Goal: Information Seeking & Learning: Learn about a topic

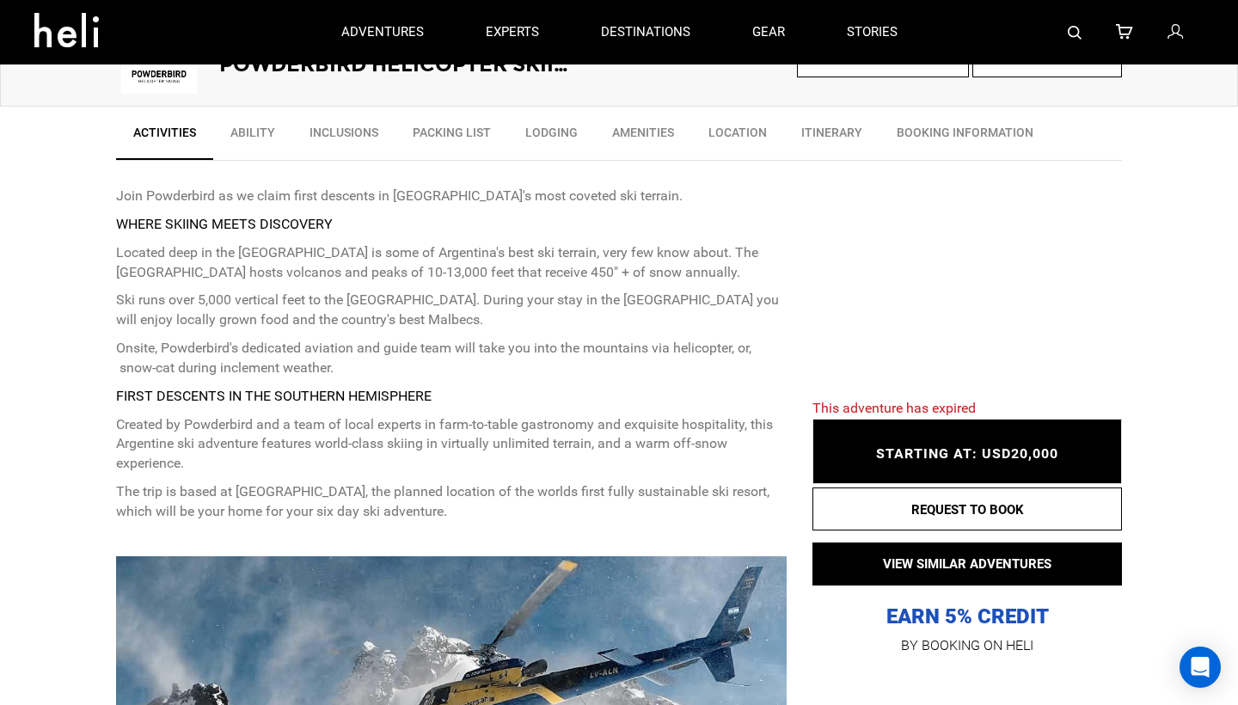
scroll to position [564, 0]
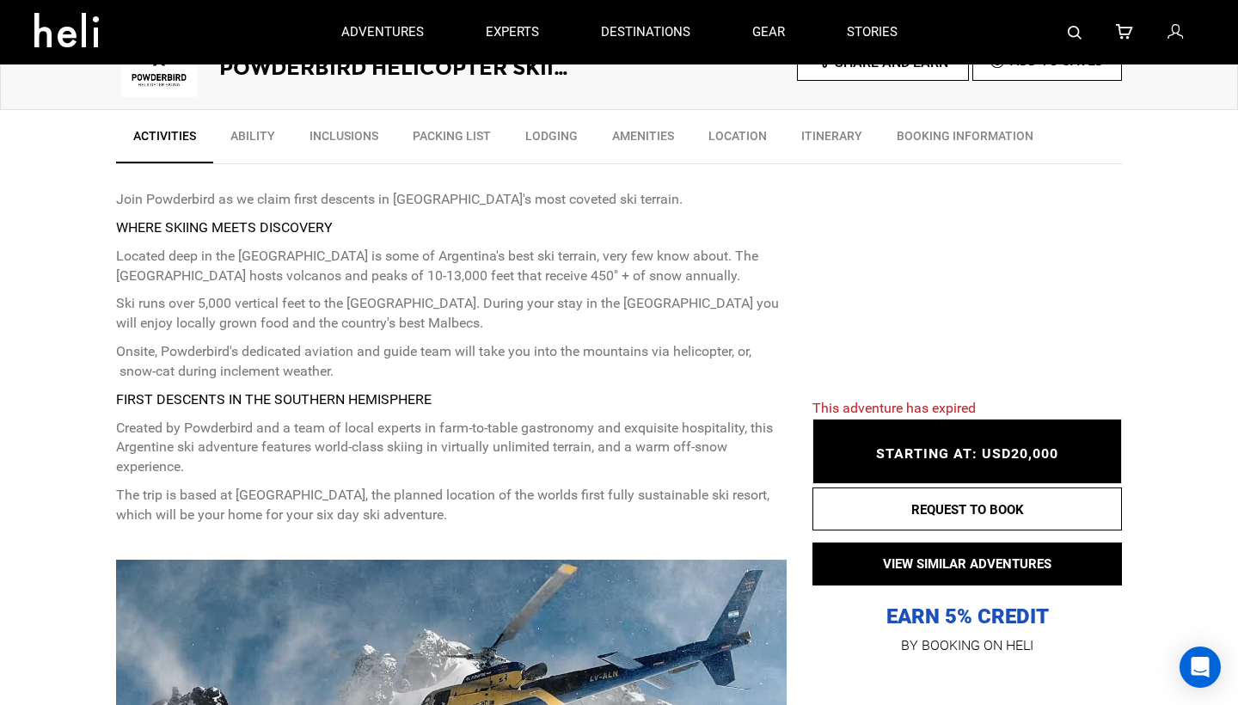
click at [270, 136] on link "Ability" at bounding box center [252, 140] width 79 height 43
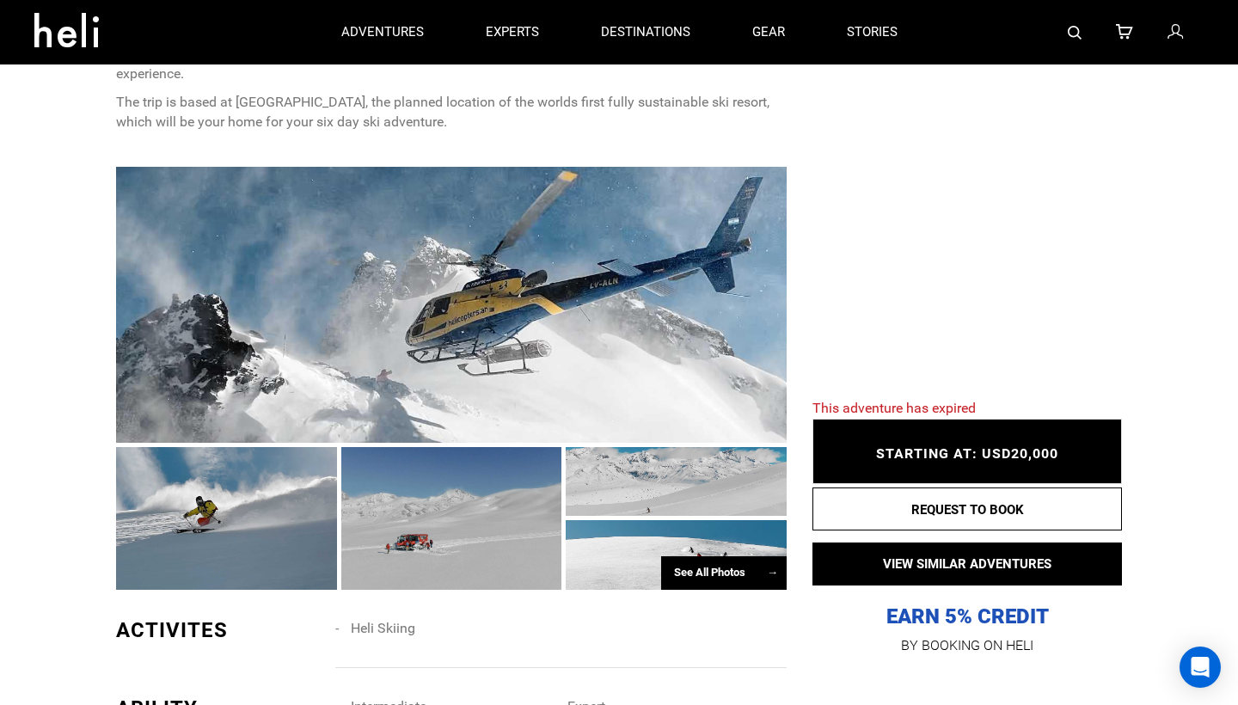
scroll to position [464, 0]
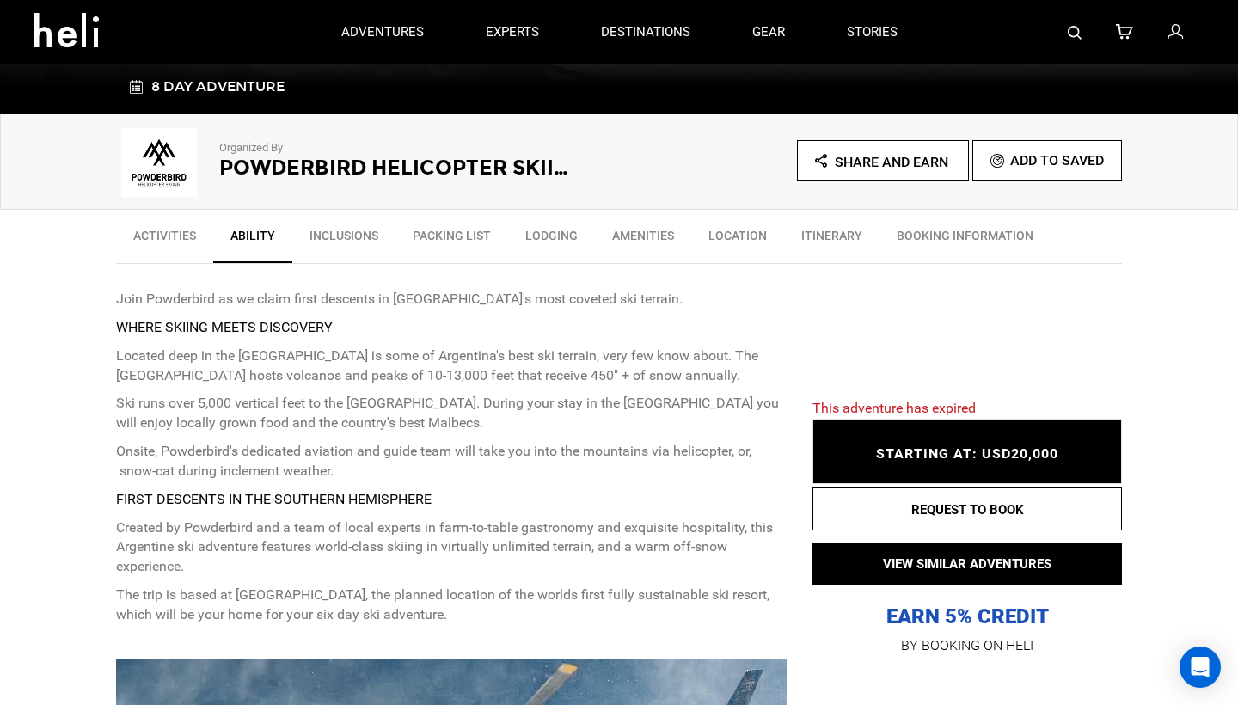
click at [470, 244] on link "Packing List" at bounding box center [452, 239] width 113 height 43
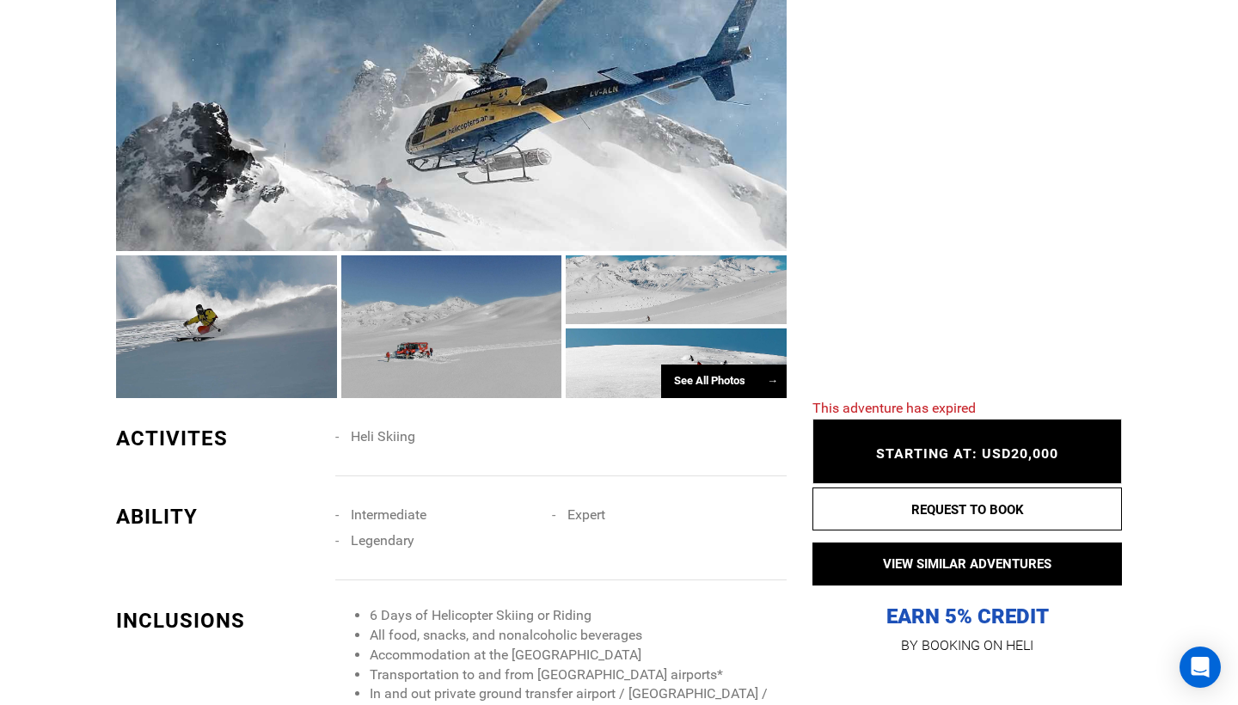
scroll to position [1113, 0]
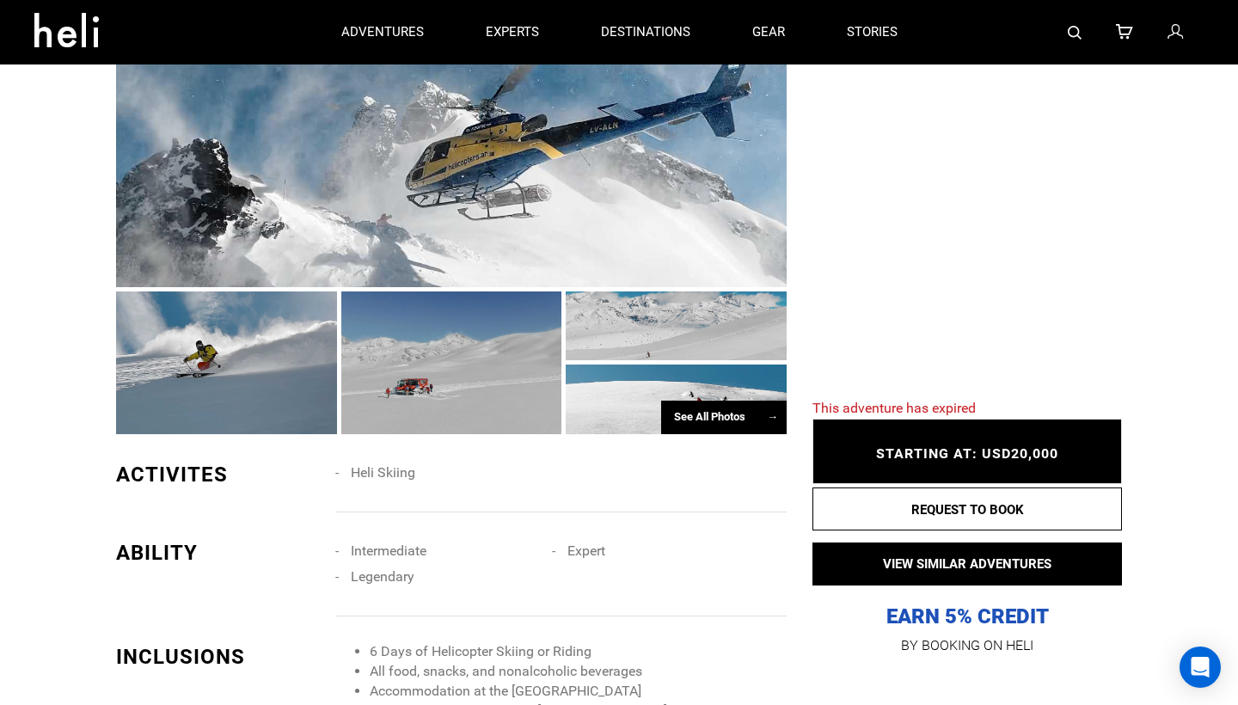
click at [699, 405] on div "See All Photos →" at bounding box center [724, 418] width 126 height 34
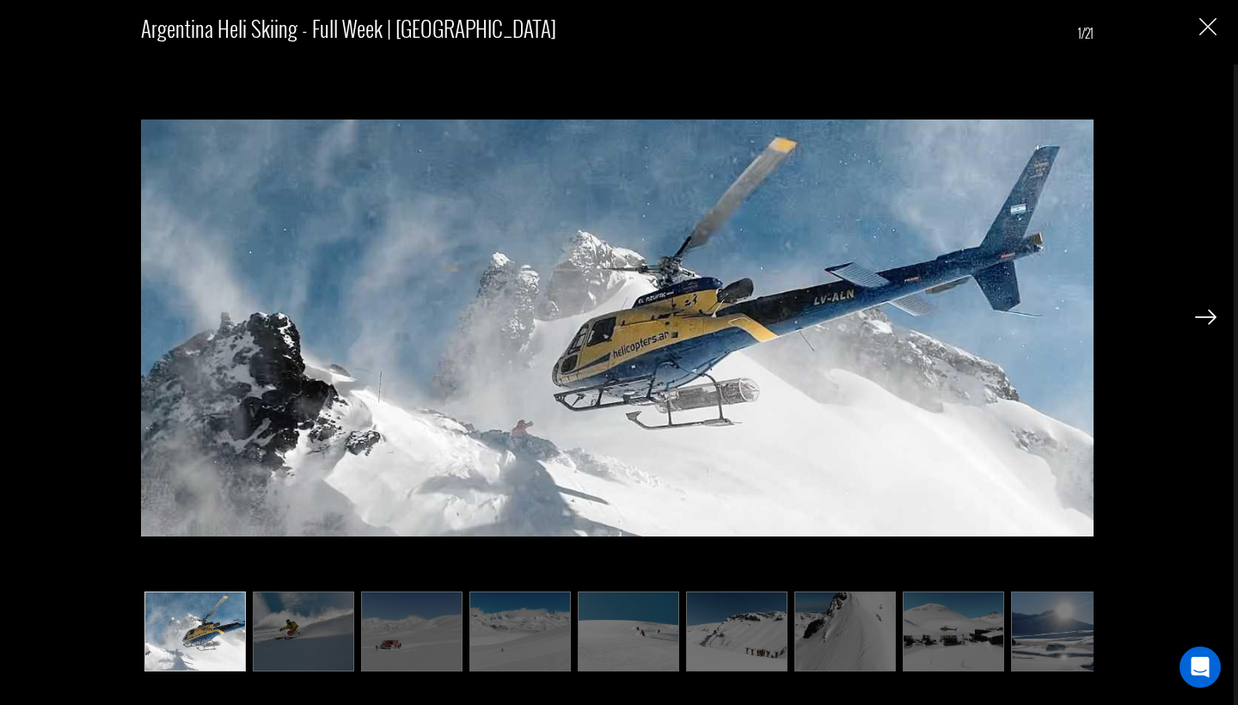
click at [1212, 23] on img "Close" at bounding box center [1208, 26] width 17 height 17
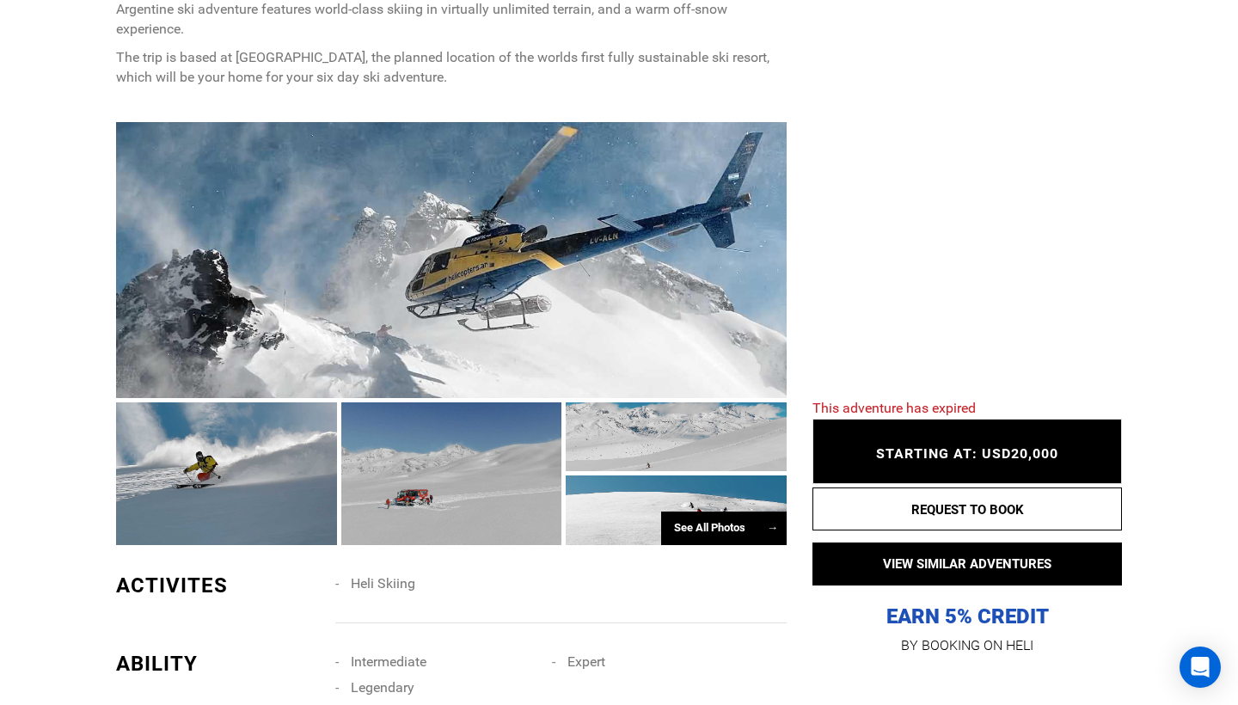
scroll to position [1063, 0]
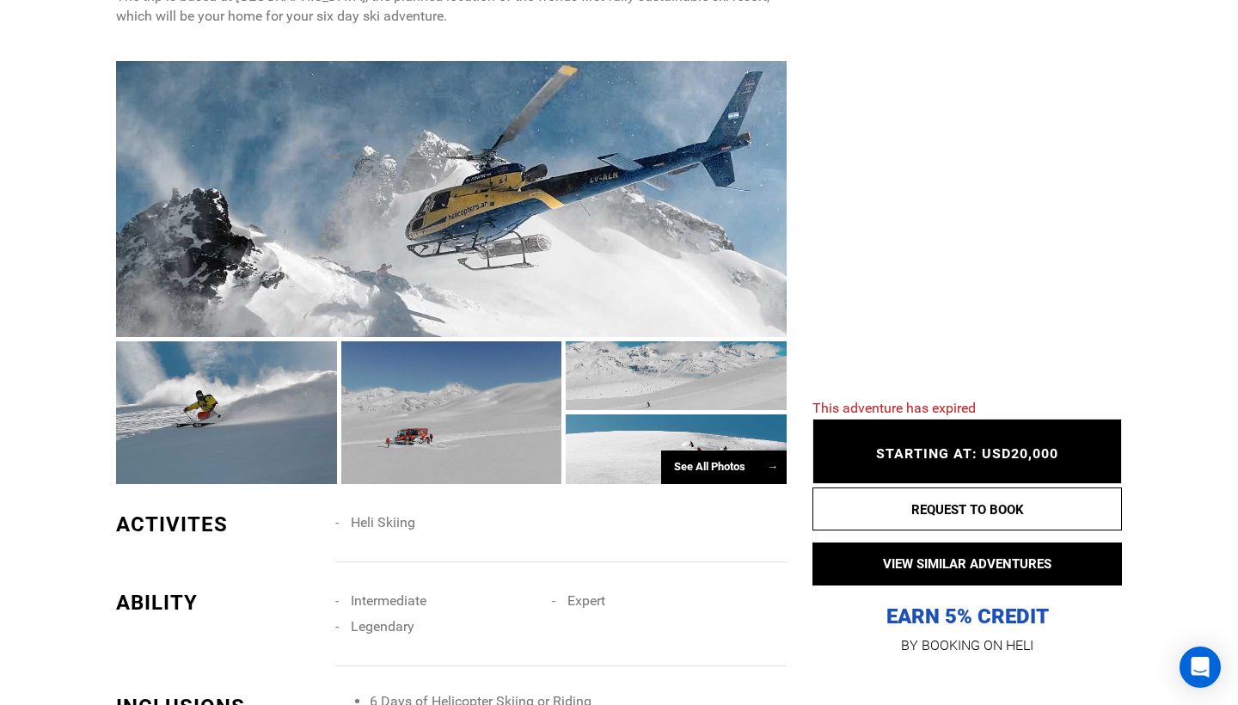
click at [695, 459] on div "See All Photos →" at bounding box center [724, 468] width 126 height 34
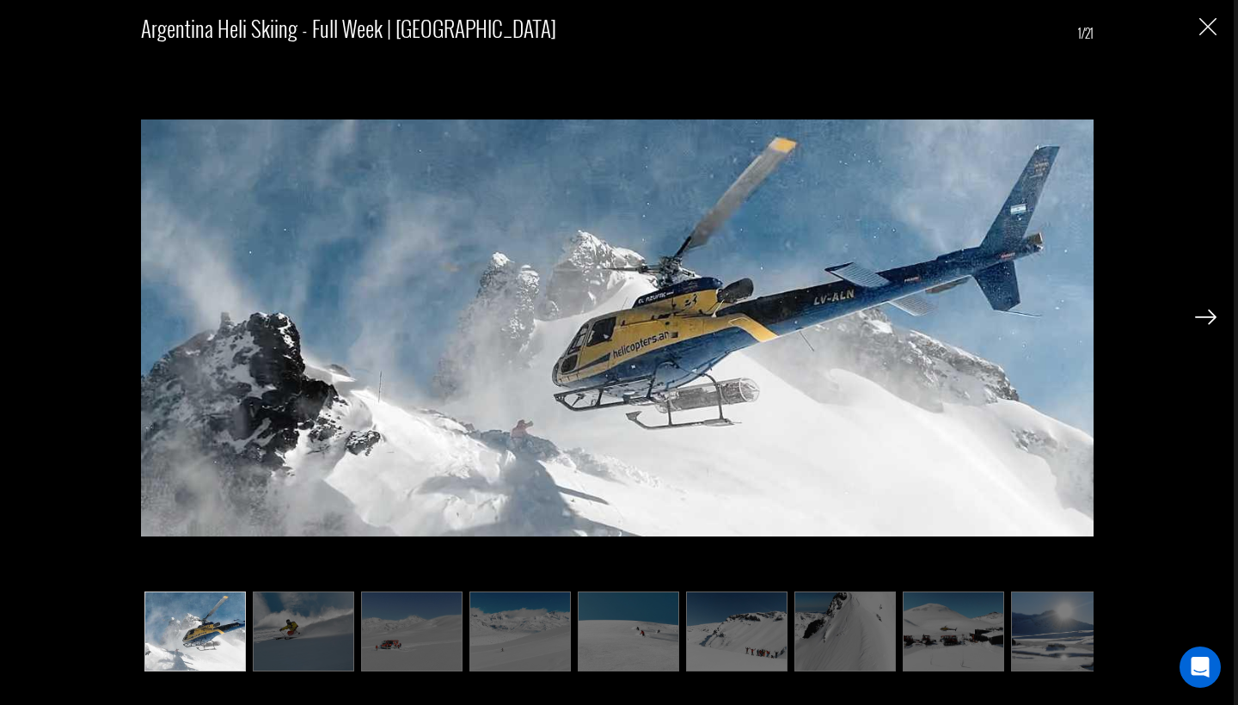
click at [1201, 320] on img at bounding box center [1206, 317] width 22 height 15
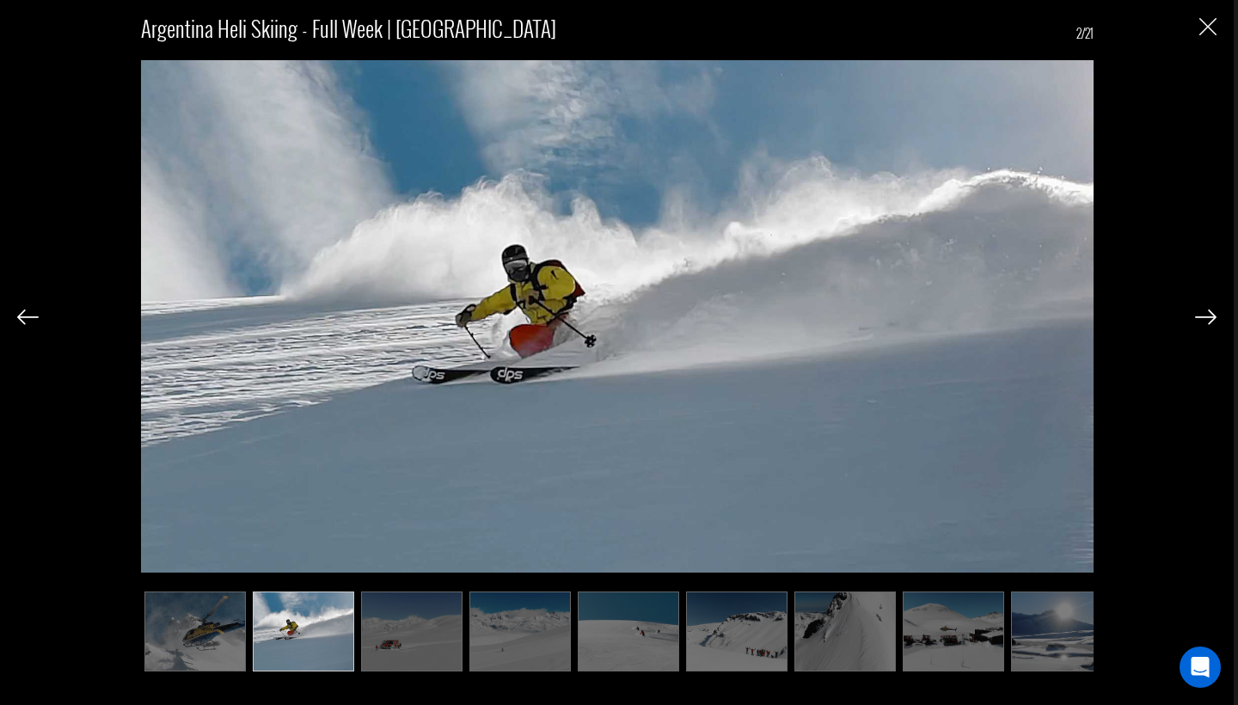
click at [1201, 320] on img at bounding box center [1206, 317] width 22 height 15
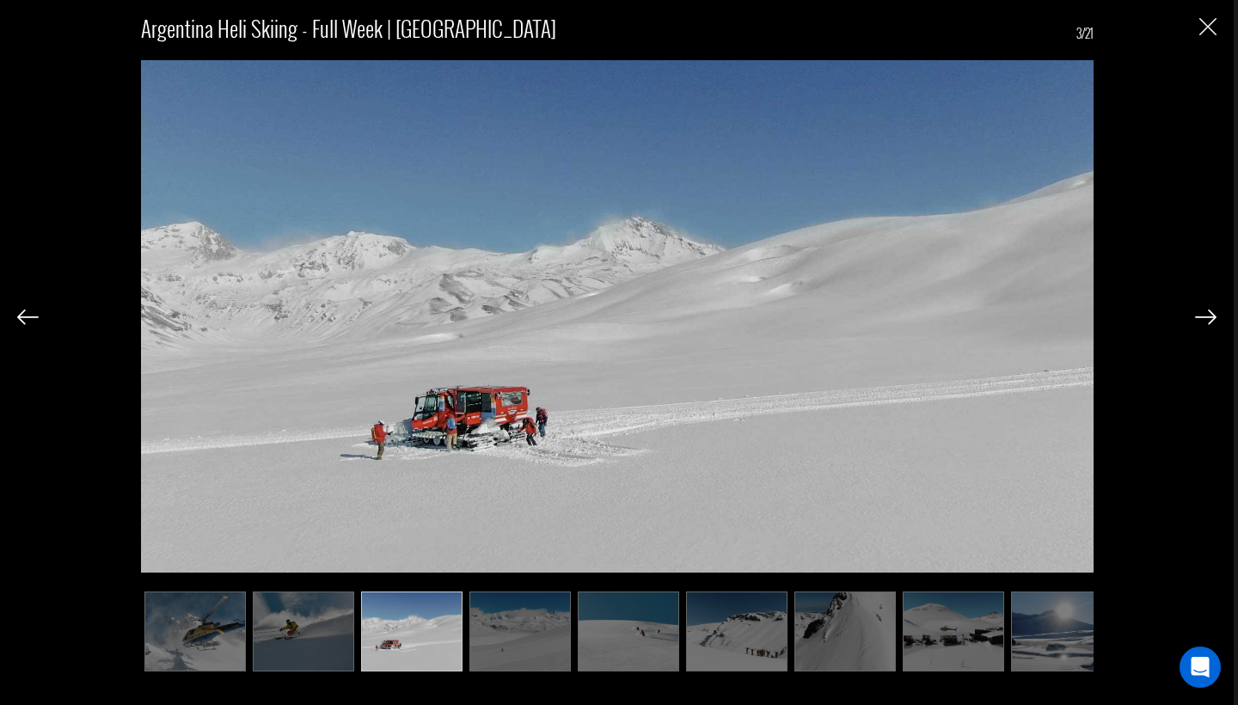
click at [1201, 320] on img at bounding box center [1206, 317] width 22 height 15
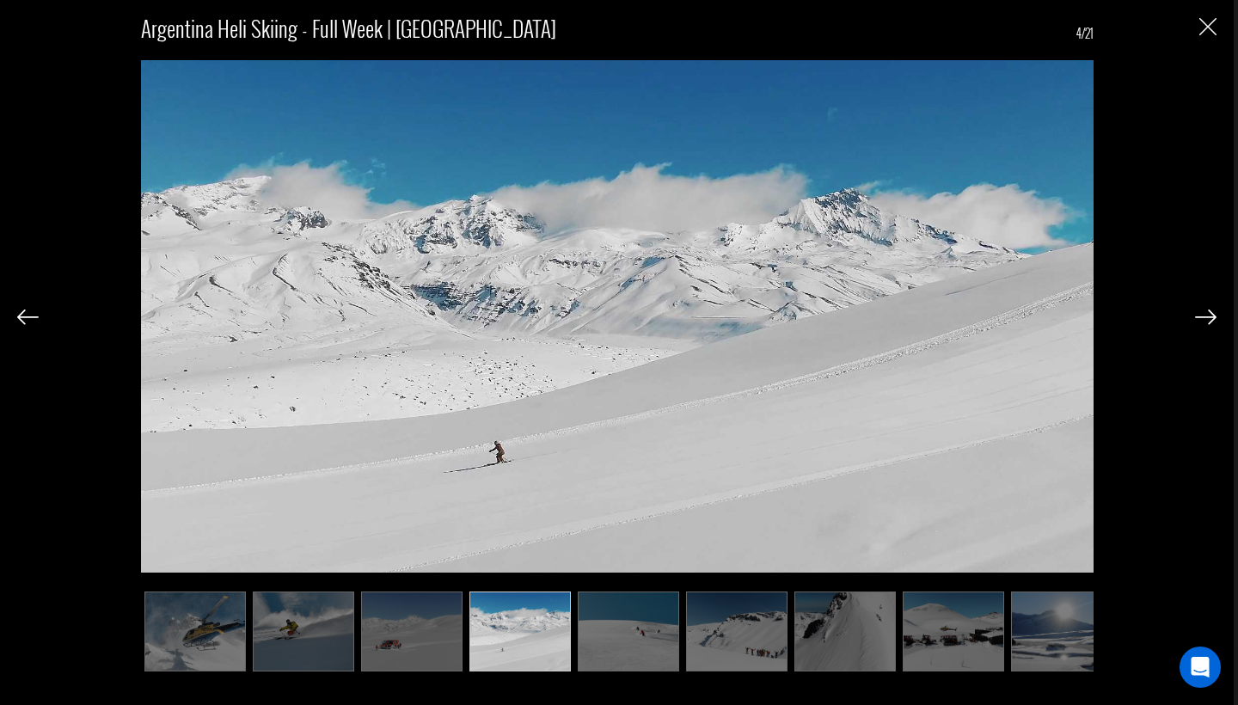
click at [1201, 320] on img at bounding box center [1206, 317] width 22 height 15
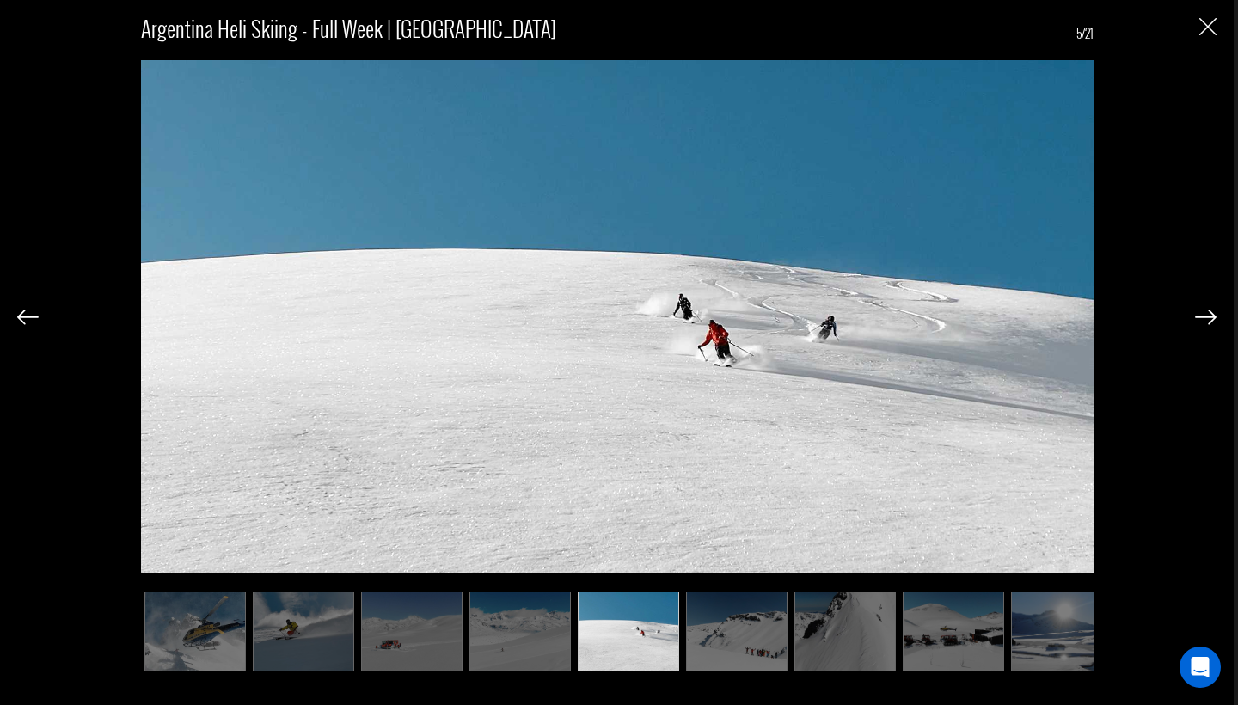
click at [1201, 320] on img at bounding box center [1206, 317] width 22 height 15
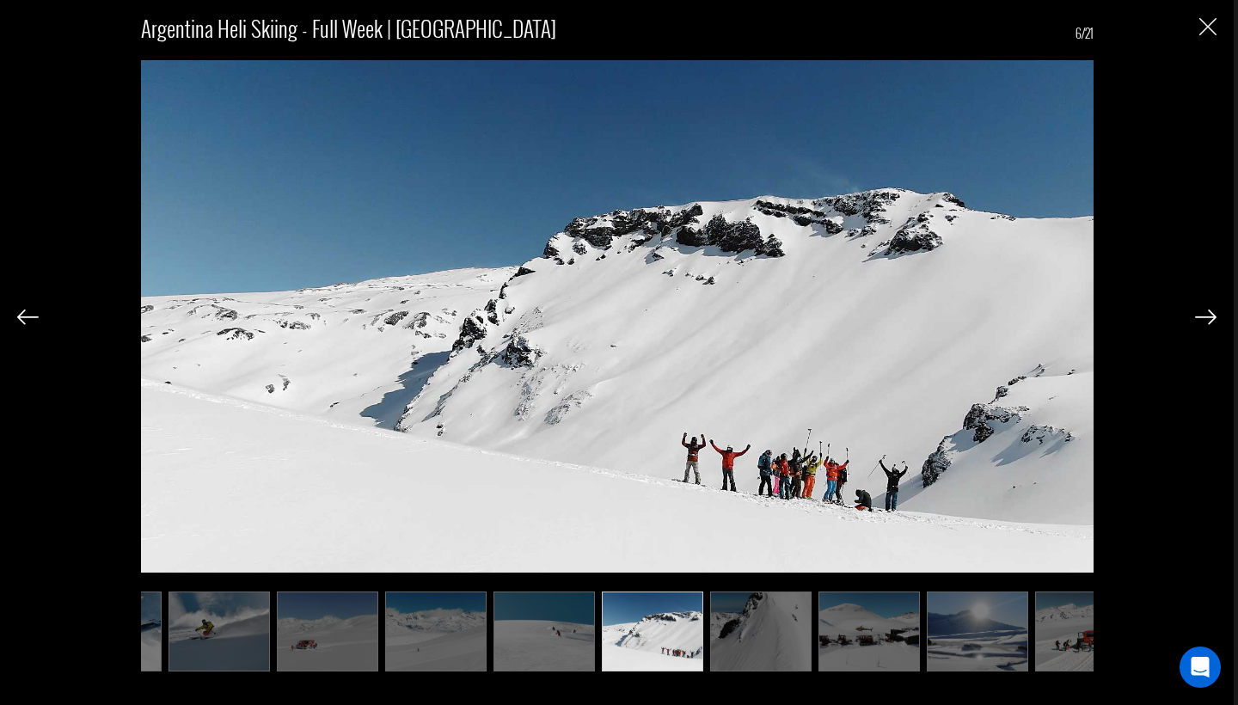
scroll to position [0, 86]
click at [1208, 327] on div at bounding box center [1206, 316] width 22 height 29
click at [1208, 321] on img at bounding box center [1206, 317] width 22 height 15
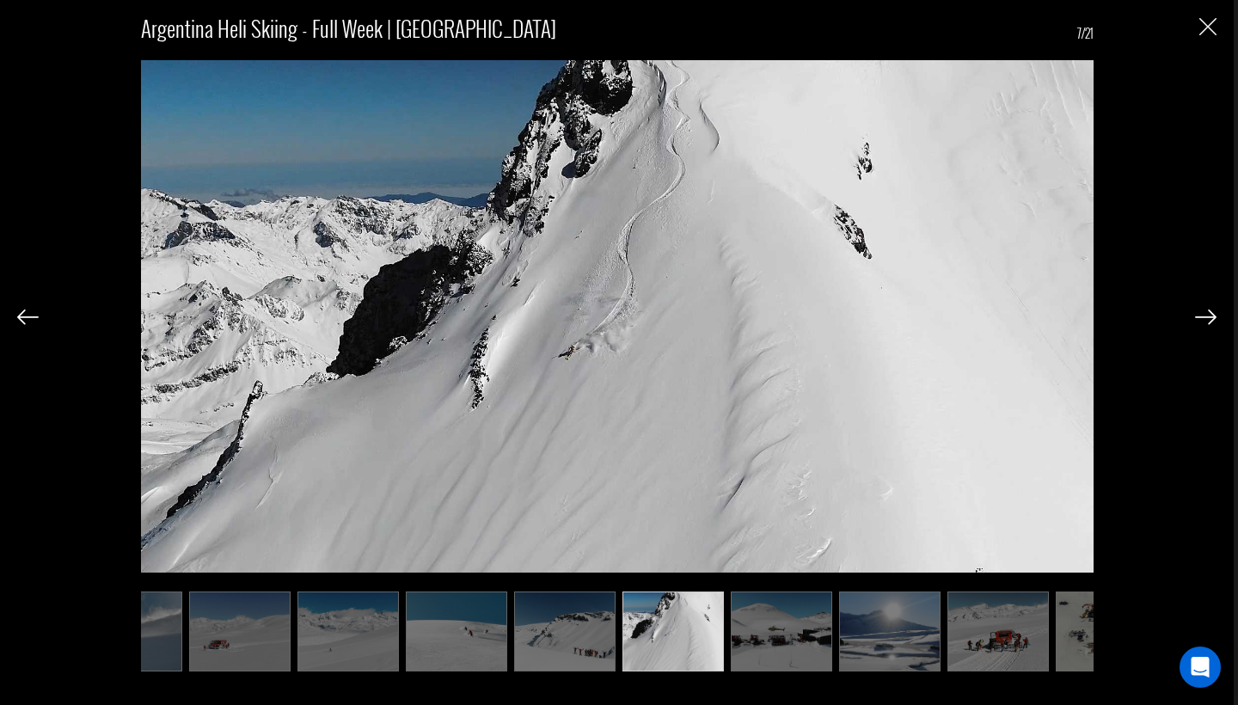
click at [1208, 321] on img at bounding box center [1206, 317] width 22 height 15
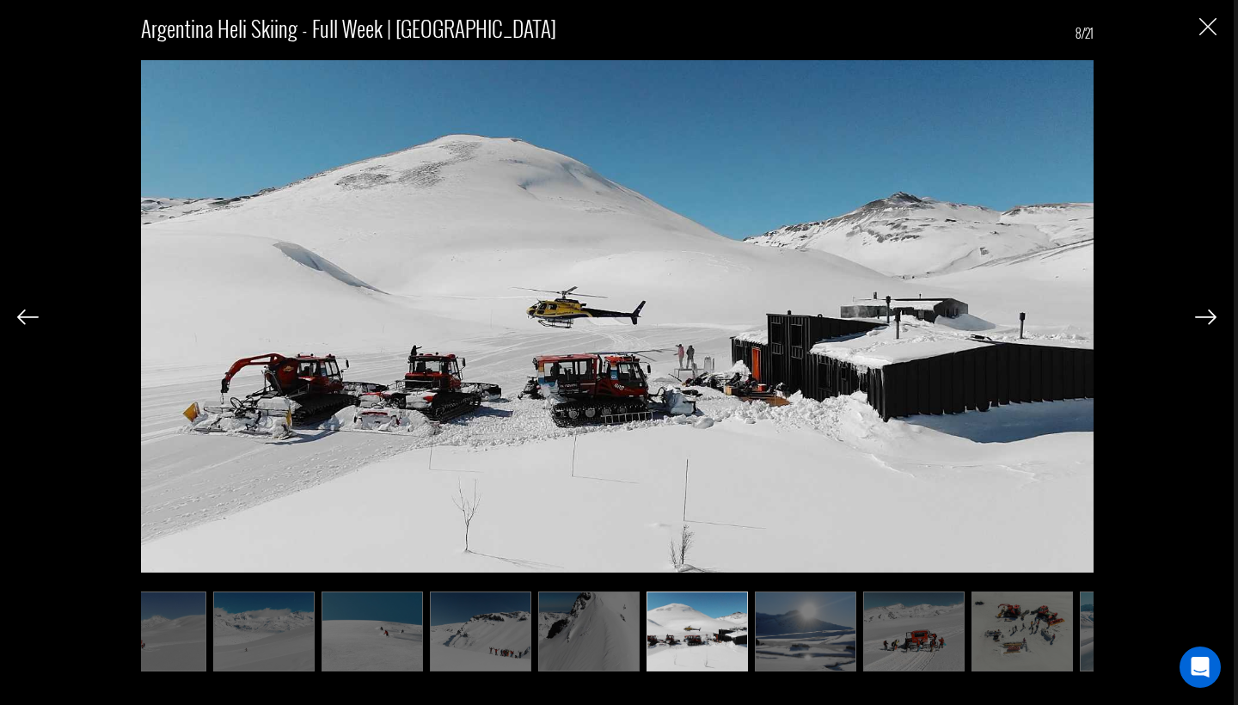
scroll to position [0, 258]
click at [1203, 306] on div at bounding box center [1206, 316] width 22 height 29
click at [1213, 323] on img at bounding box center [1206, 317] width 22 height 15
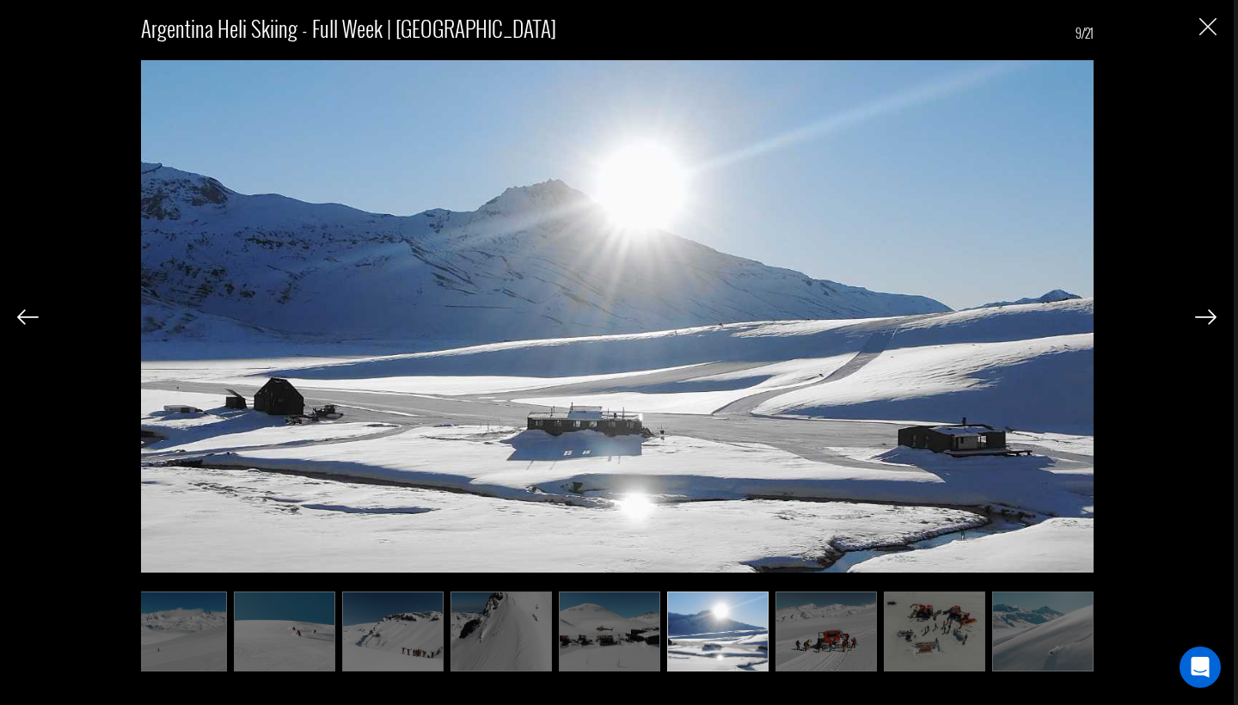
click at [1213, 323] on img at bounding box center [1206, 317] width 22 height 15
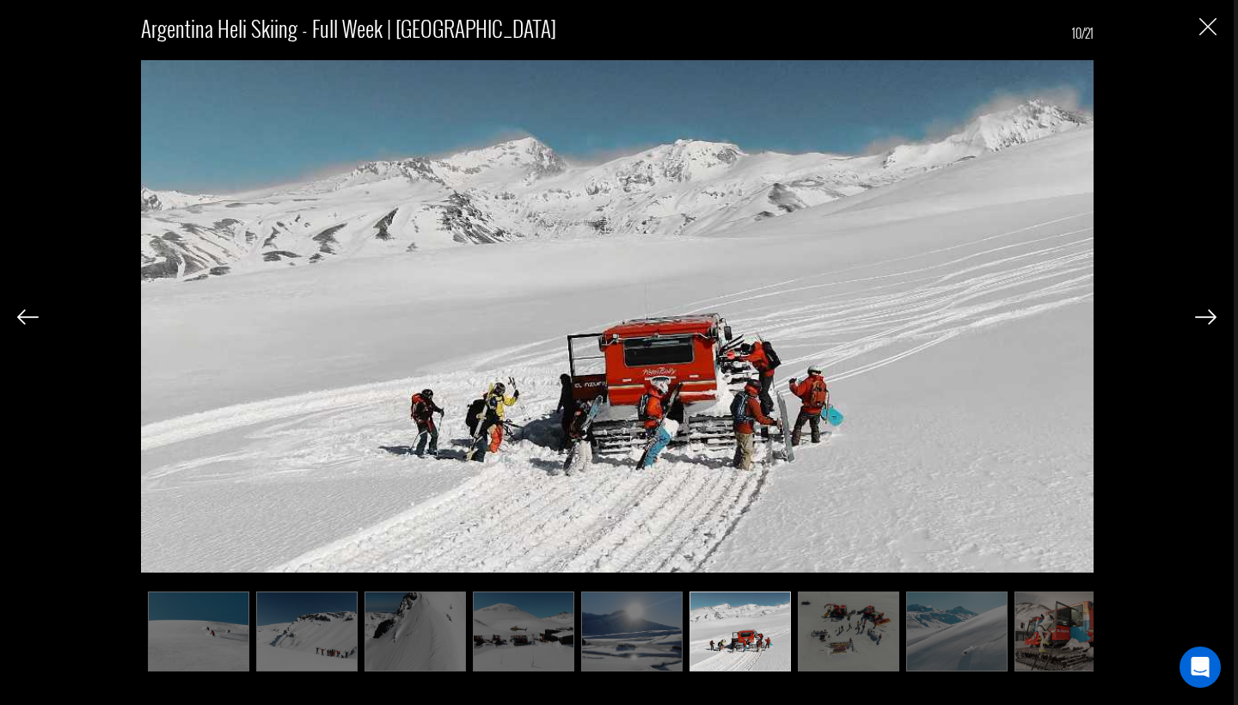
click at [1213, 323] on img at bounding box center [1206, 317] width 22 height 15
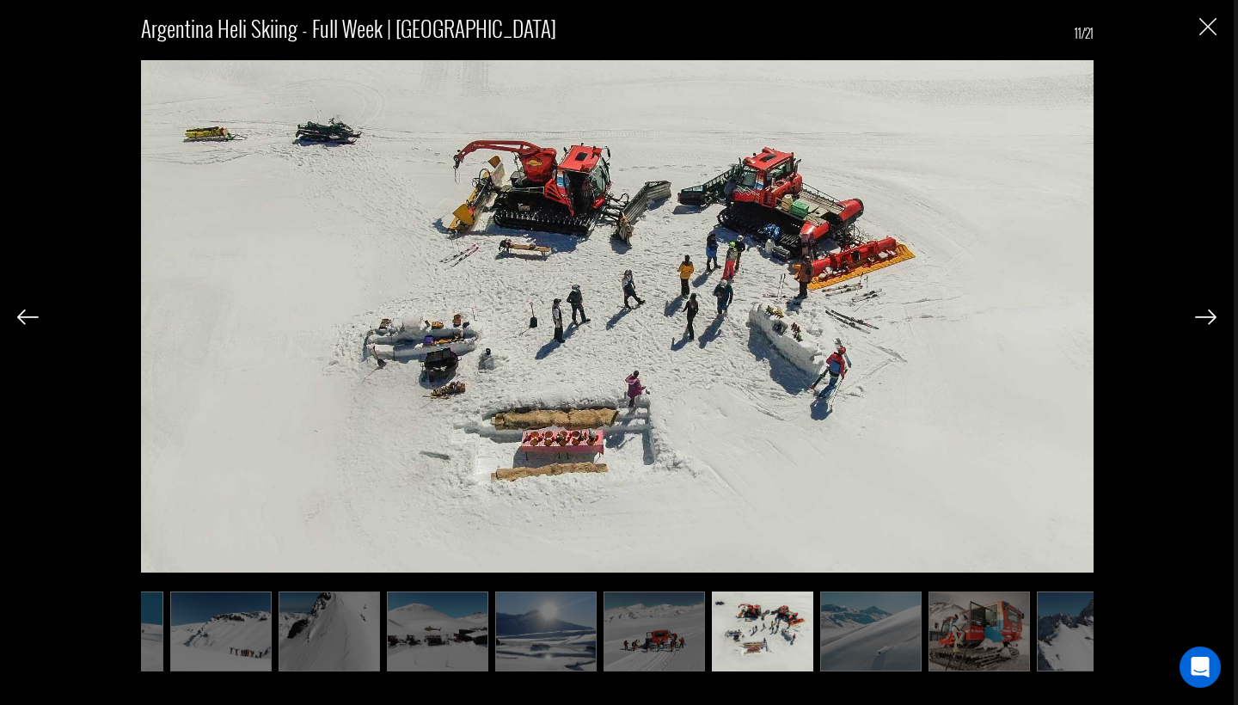
click at [1213, 323] on img at bounding box center [1206, 317] width 22 height 15
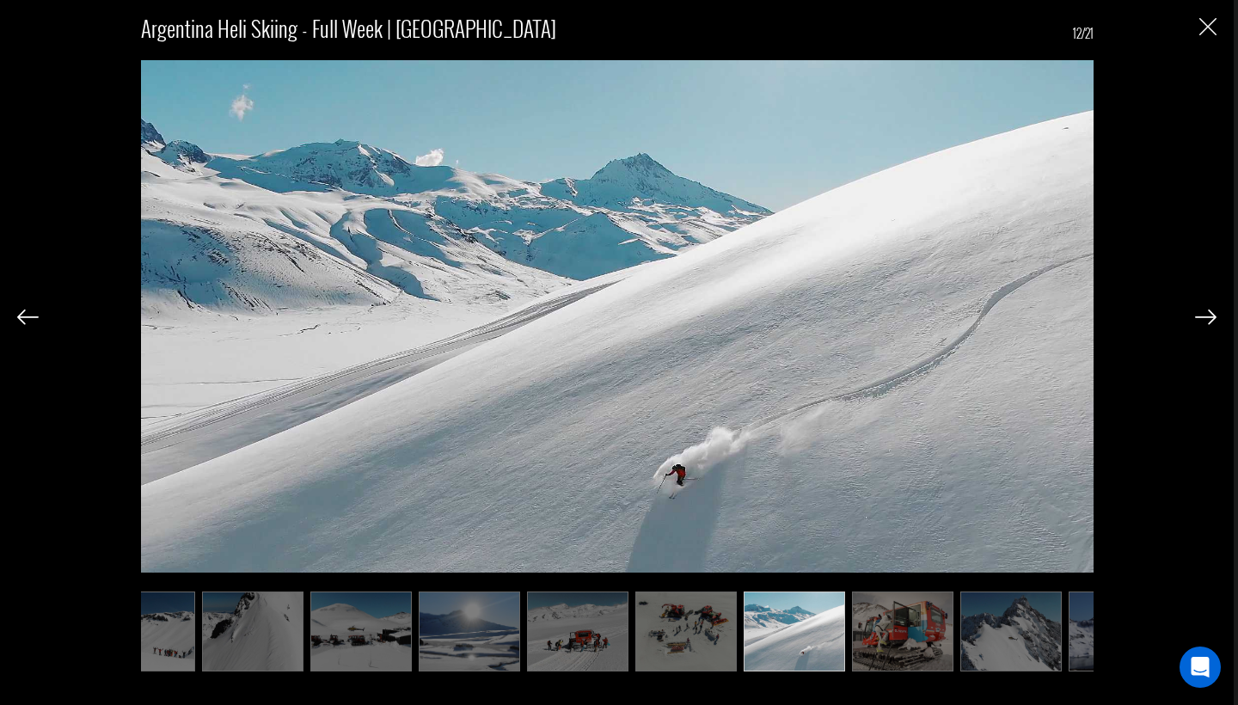
scroll to position [0, 602]
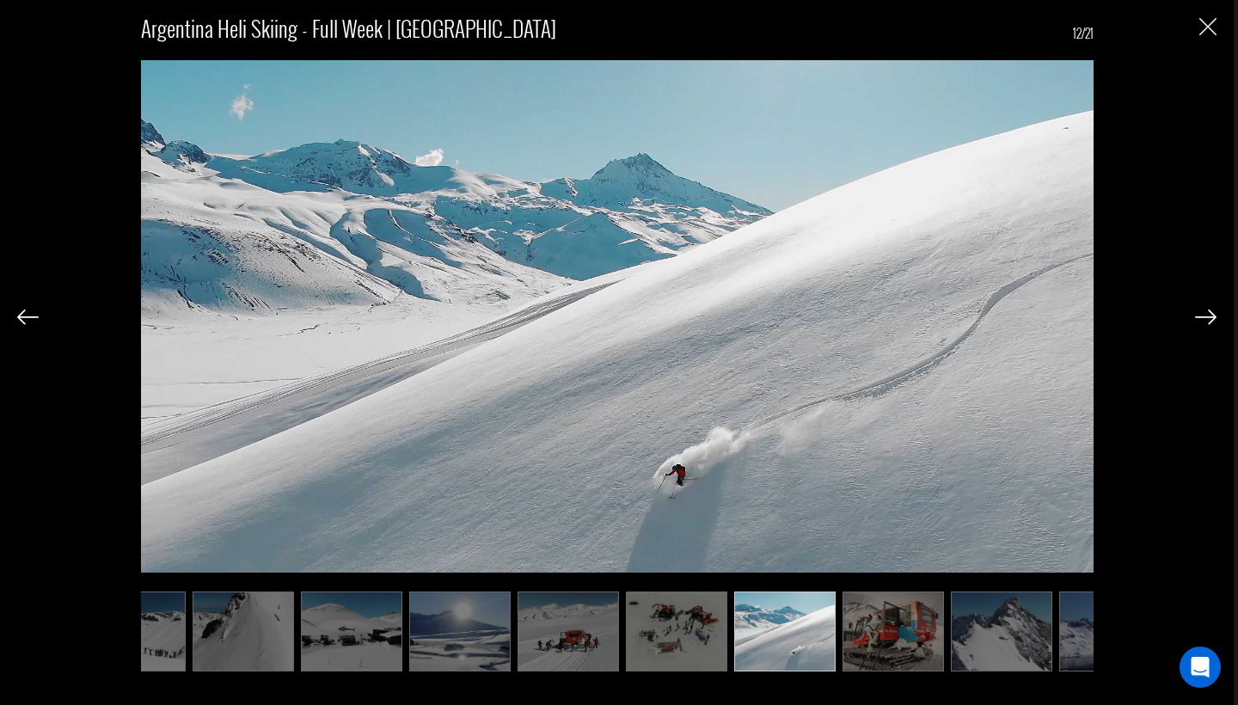
click at [1213, 323] on img at bounding box center [1206, 317] width 22 height 15
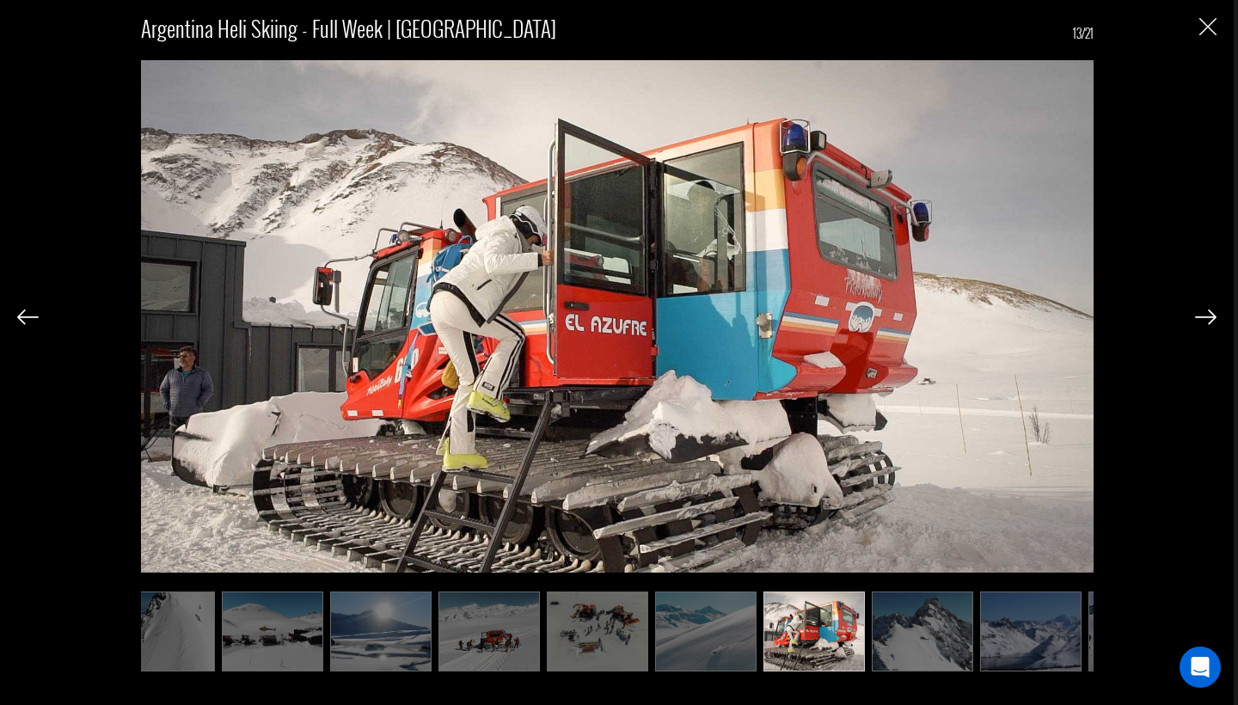
scroll to position [0, 688]
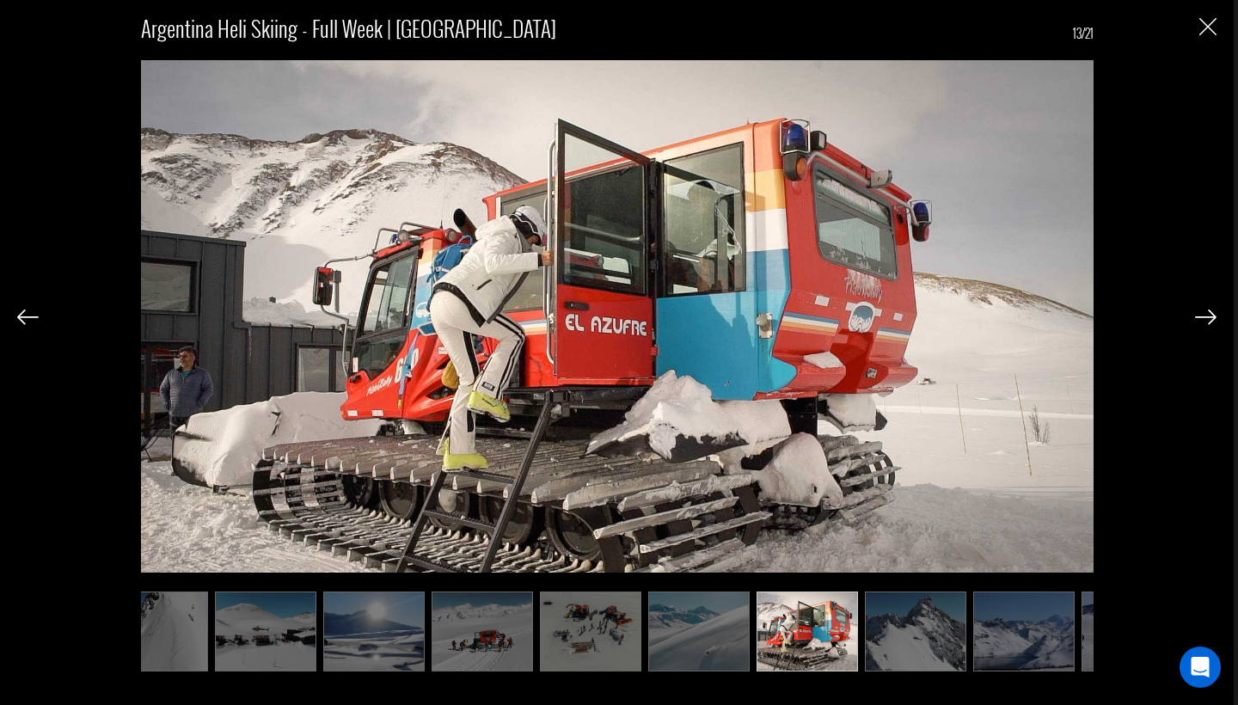
click at [1196, 319] on img at bounding box center [1206, 317] width 22 height 15
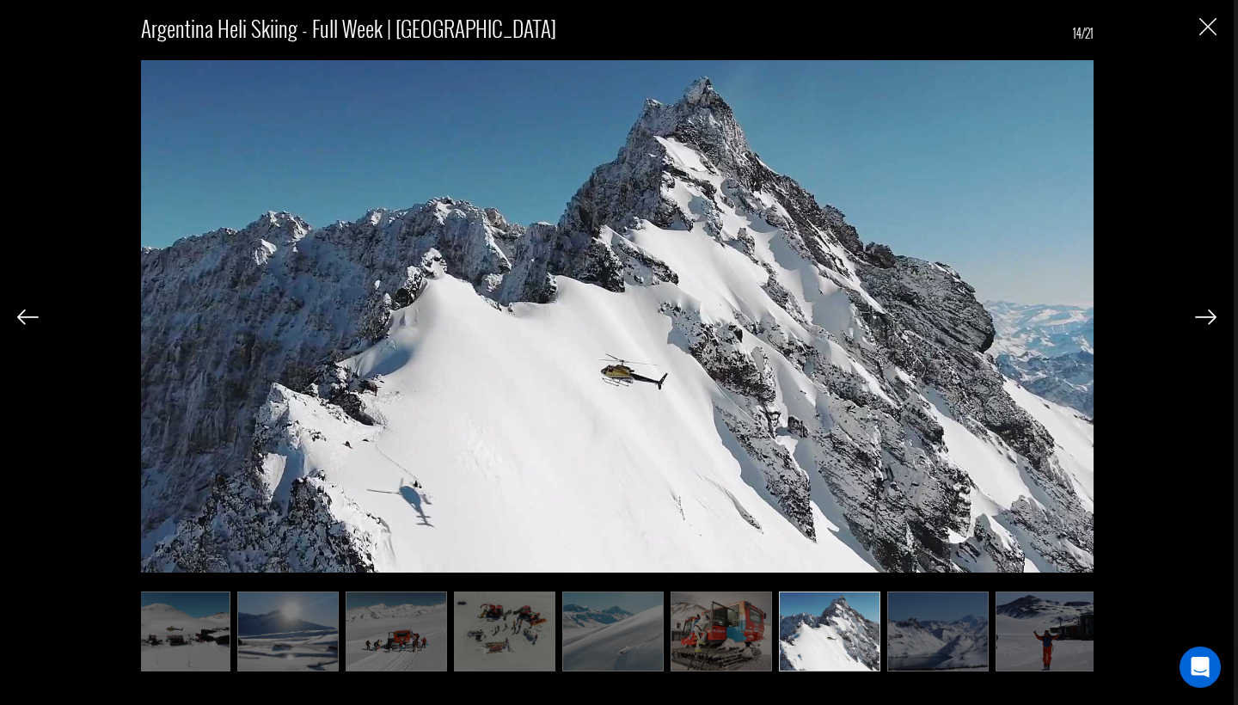
click at [1196, 319] on img at bounding box center [1206, 317] width 22 height 15
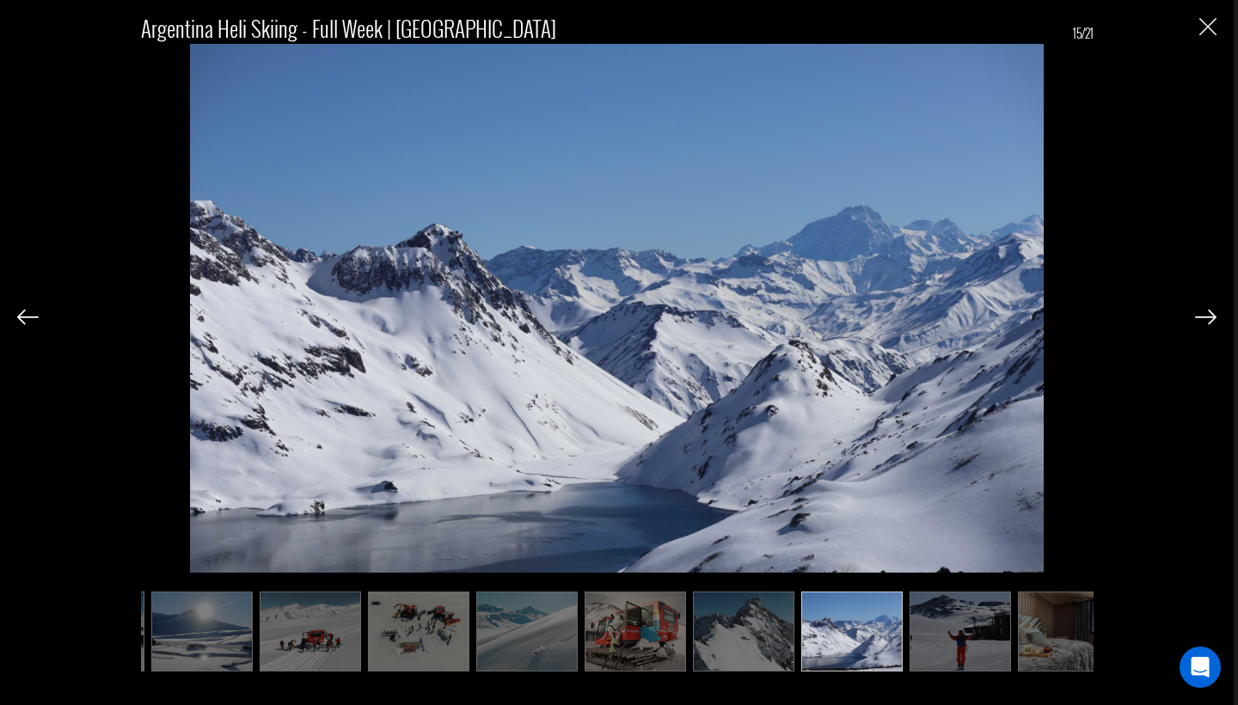
click at [1196, 319] on img at bounding box center [1206, 317] width 22 height 15
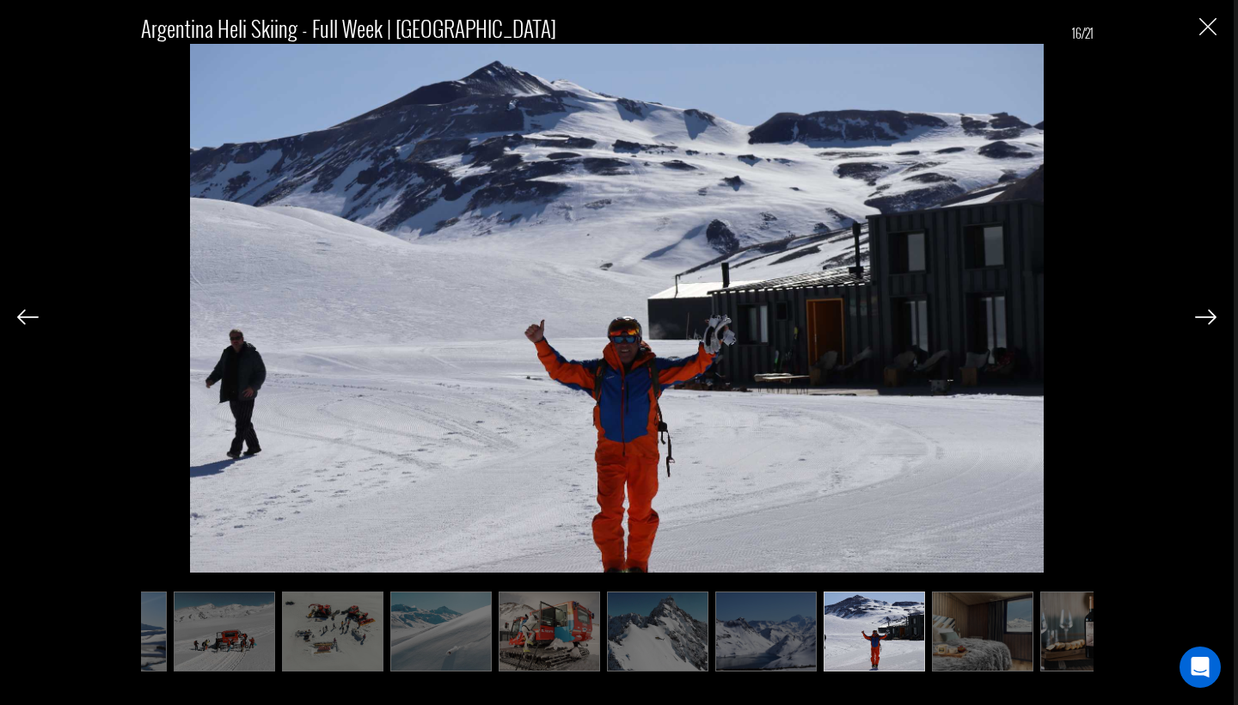
click at [1196, 319] on img at bounding box center [1206, 317] width 22 height 15
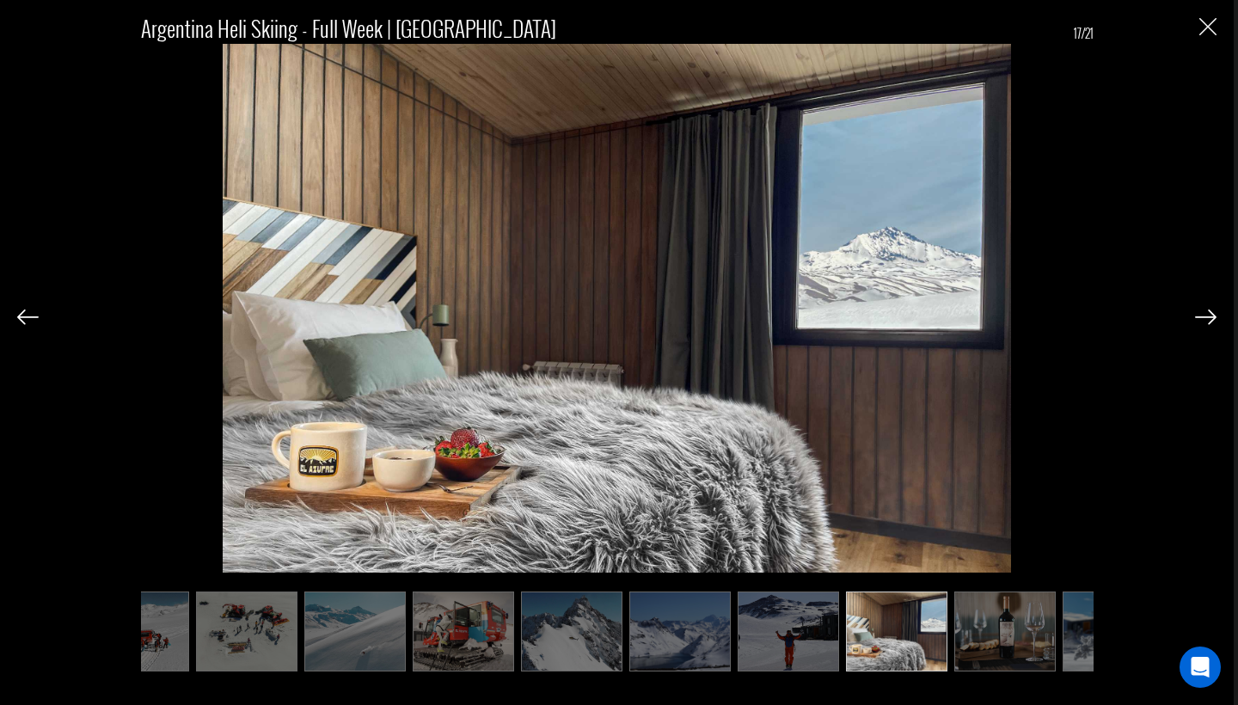
click at [1196, 319] on img at bounding box center [1206, 317] width 22 height 15
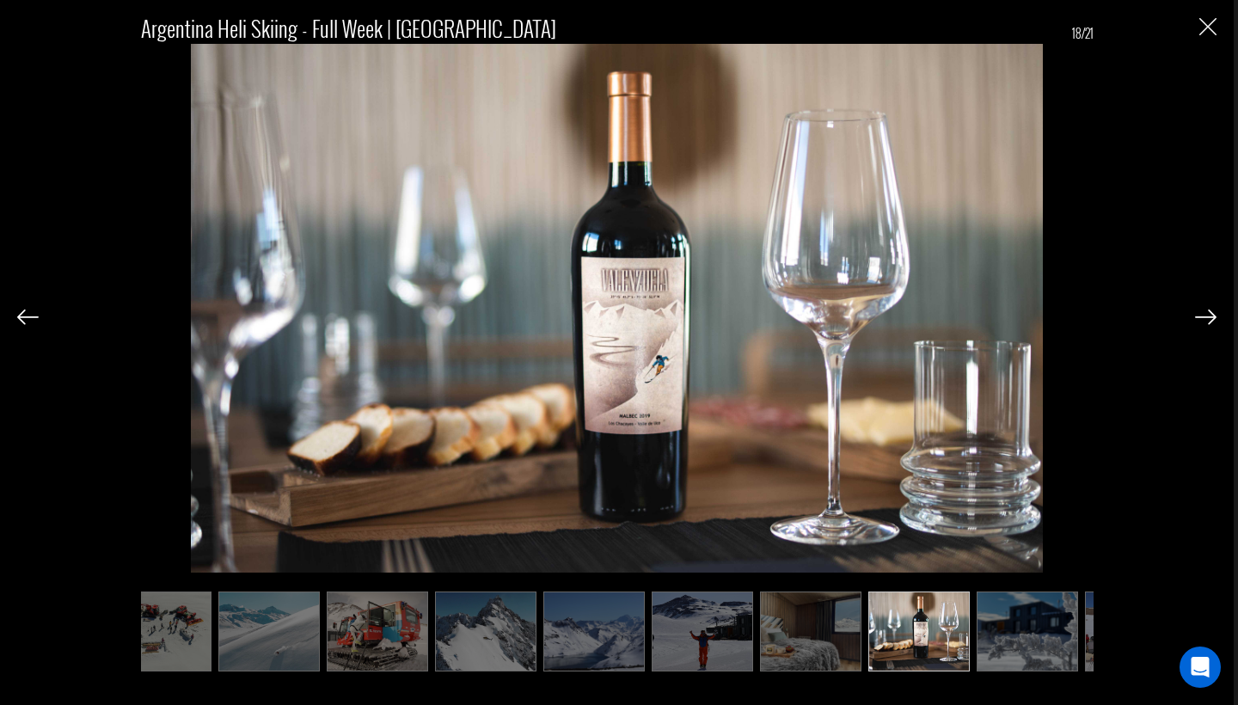
click at [1196, 319] on img at bounding box center [1206, 317] width 22 height 15
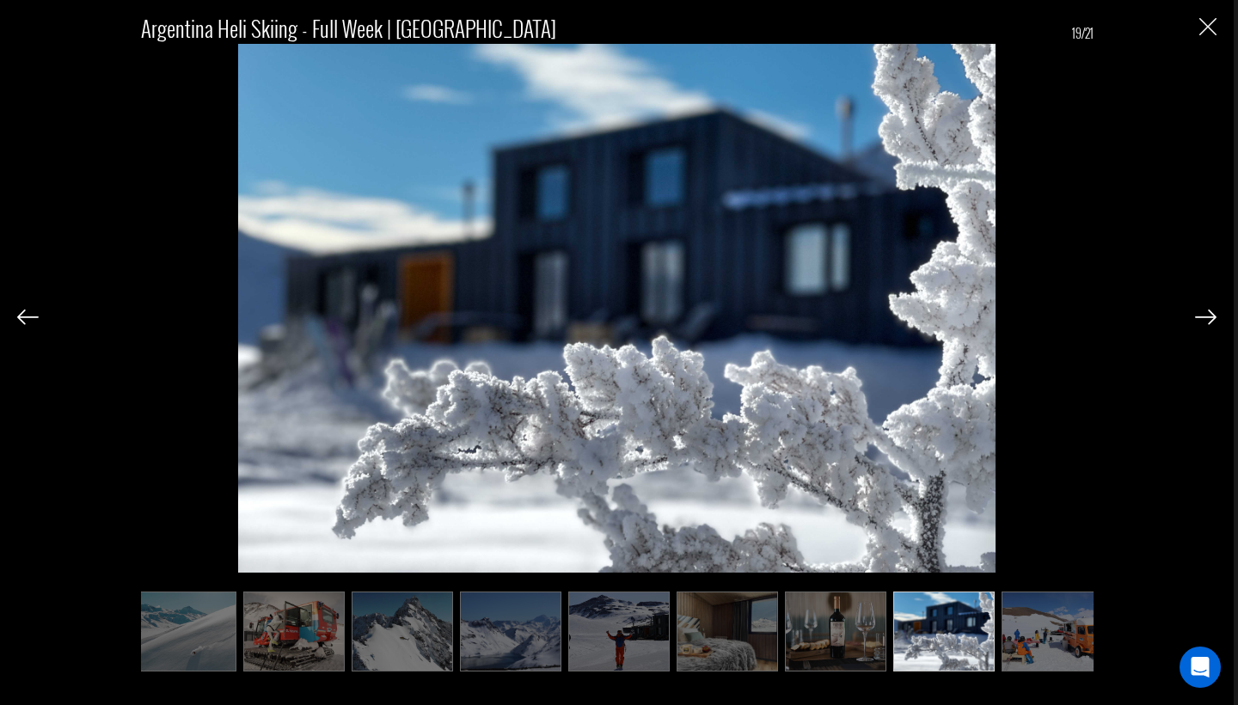
scroll to position [0, 1204]
click at [1210, 315] on img at bounding box center [1206, 317] width 22 height 15
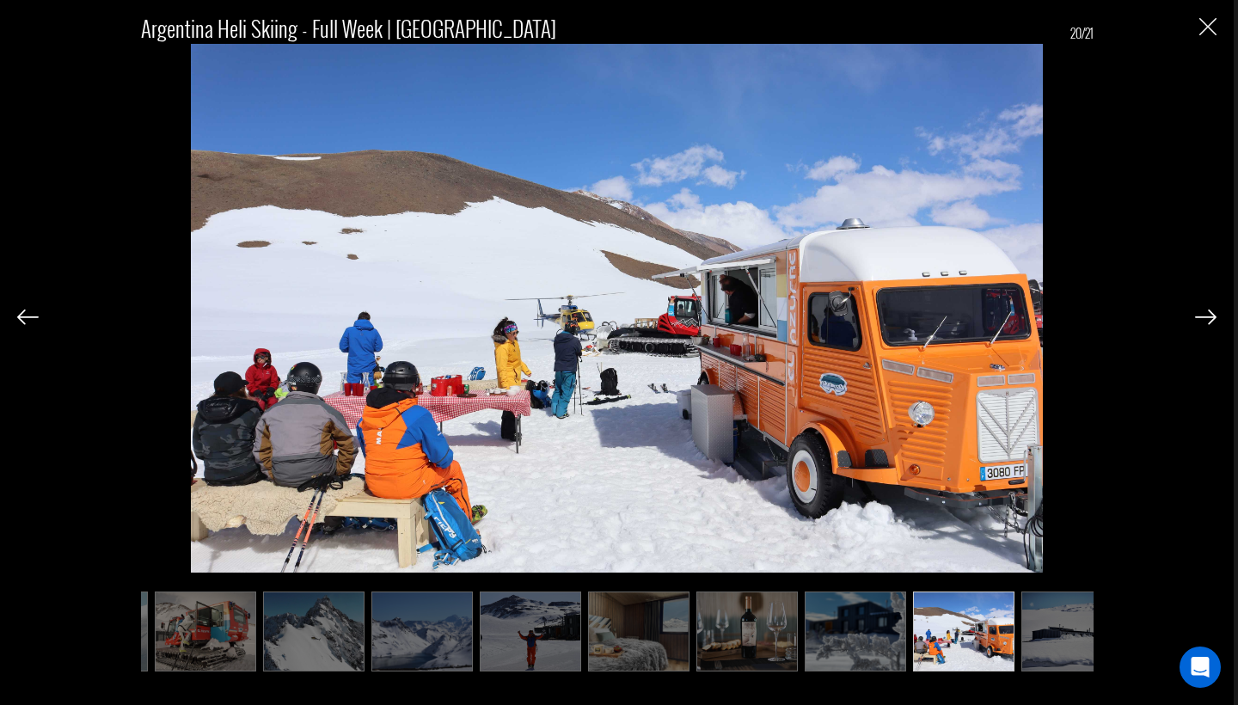
click at [1210, 315] on img at bounding box center [1206, 317] width 22 height 15
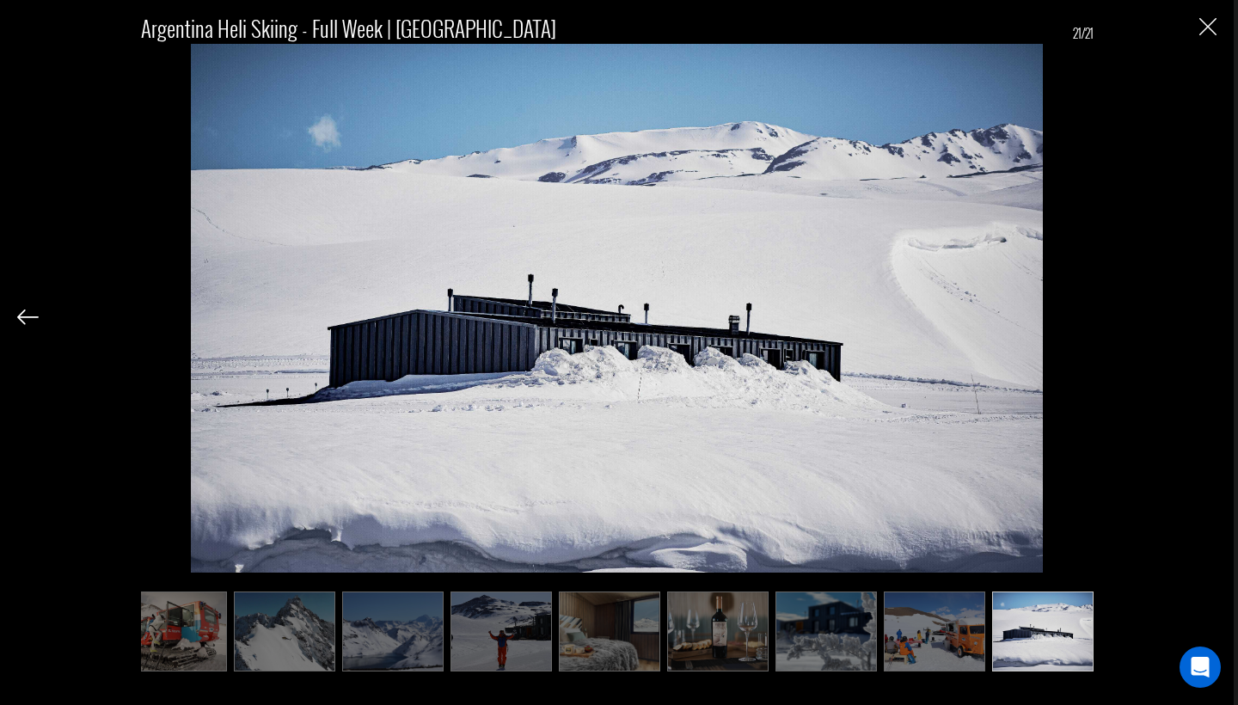
scroll to position [0, 1323]
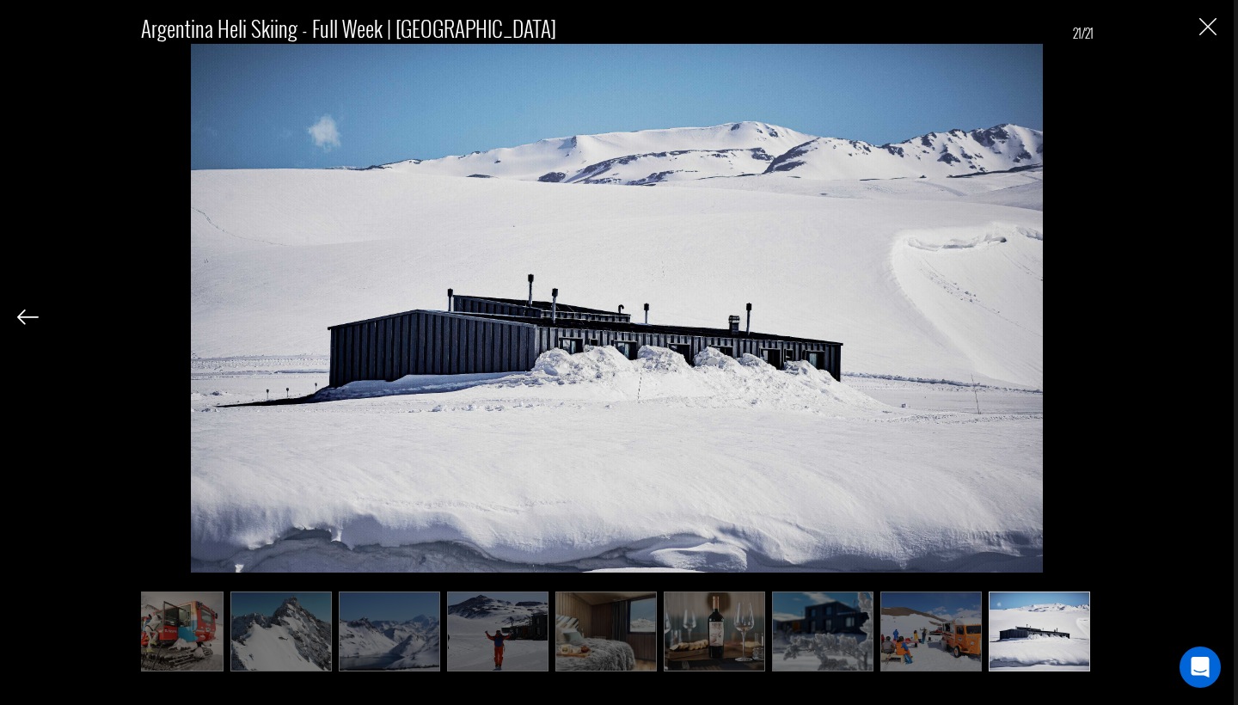
click at [1210, 315] on div "Argentina Heli Skiing - Full Week | [GEOGRAPHIC_DATA] 21/21" at bounding box center [617, 335] width 1200 height 670
click at [1201, 27] on img "Close" at bounding box center [1208, 26] width 17 height 17
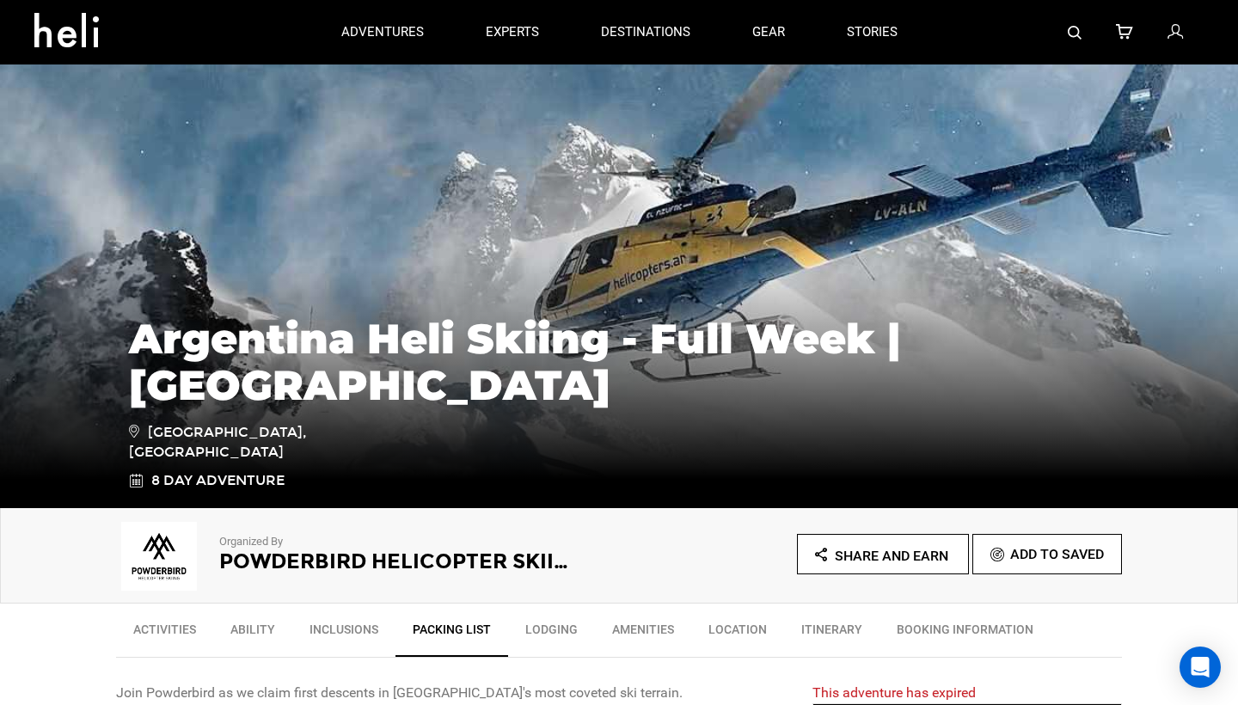
scroll to position [65, 0]
